Goal: Navigation & Orientation: Find specific page/section

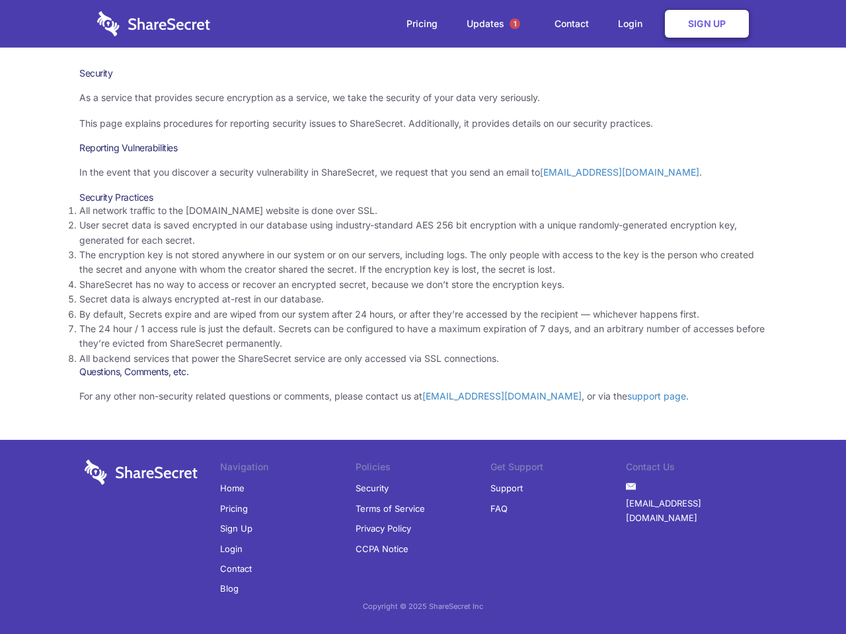
click at [423, 317] on li "By default, Secrets expire and are wiped from our system after 24 hours, or aft…" at bounding box center [422, 314] width 687 height 15
click at [515, 24] on span "1" at bounding box center [515, 24] width 11 height 11
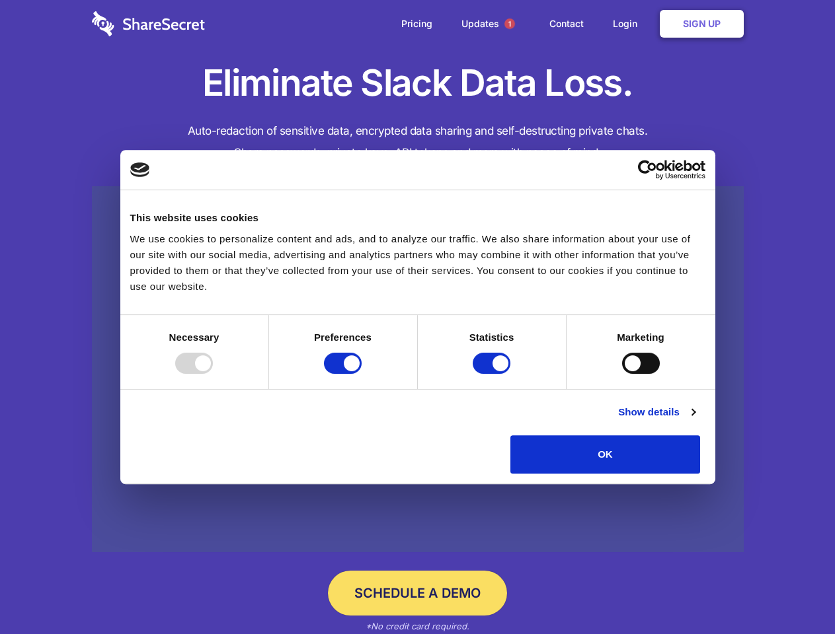
click at [213, 374] on div at bounding box center [194, 363] width 38 height 21
click at [361, 374] on input "Preferences" at bounding box center [343, 363] width 38 height 21
checkbox input "false"
click at [493, 374] on input "Statistics" at bounding box center [492, 363] width 38 height 21
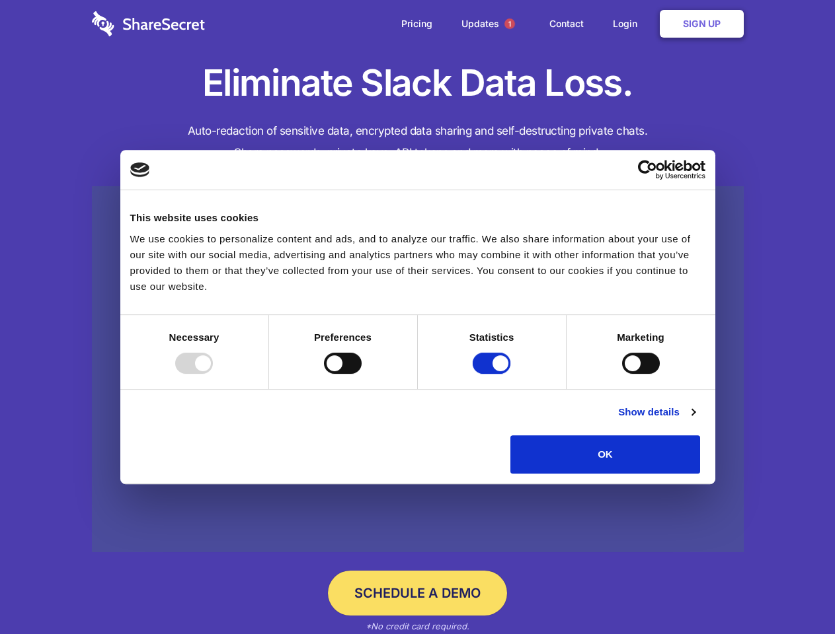
checkbox input "false"
click at [622, 374] on input "Marketing" at bounding box center [641, 363] width 38 height 21
checkbox input "true"
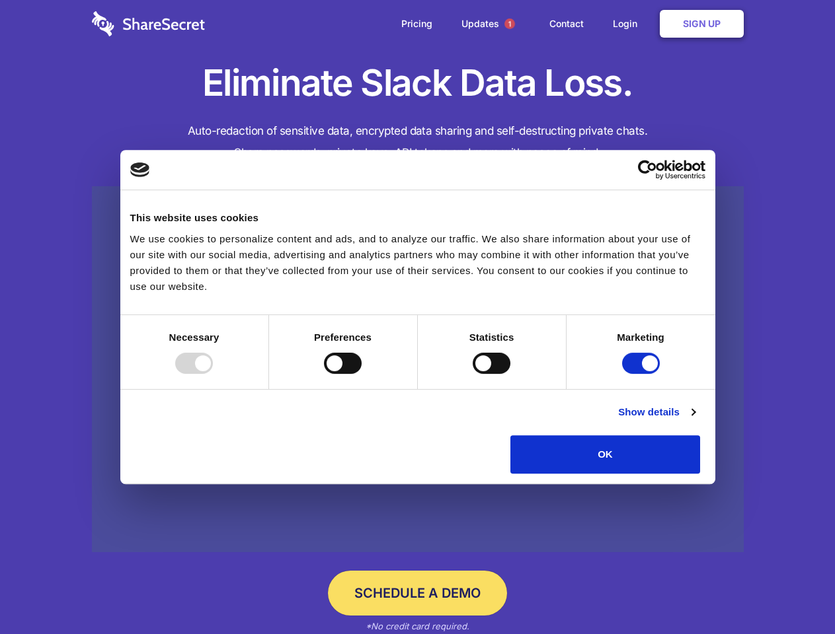
click at [695, 420] on link "Show details" at bounding box center [656, 412] width 77 height 16
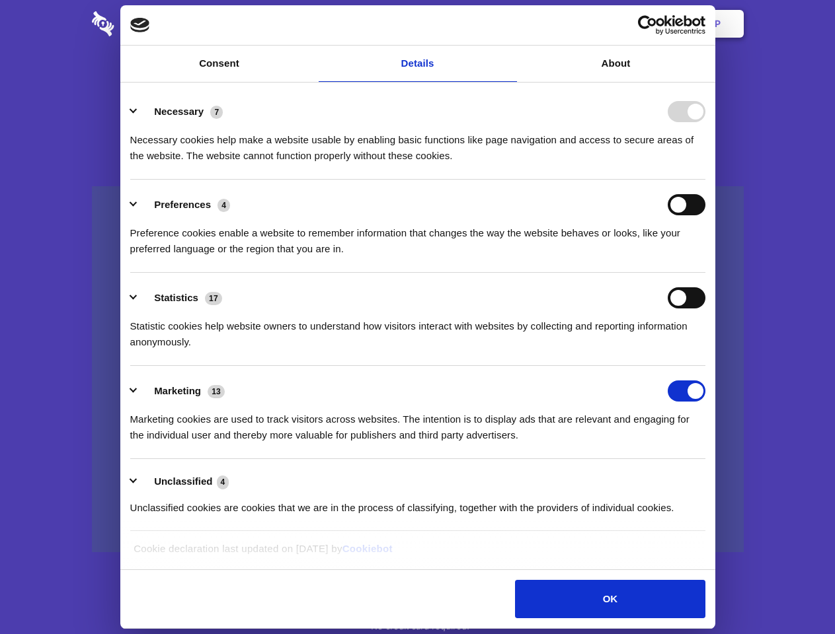
click at [705, 180] on li "Necessary 7 Necessary cookies help make a website usable by enabling basic func…" at bounding box center [417, 133] width 575 height 93
